Goal: Task Accomplishment & Management: Manage account settings

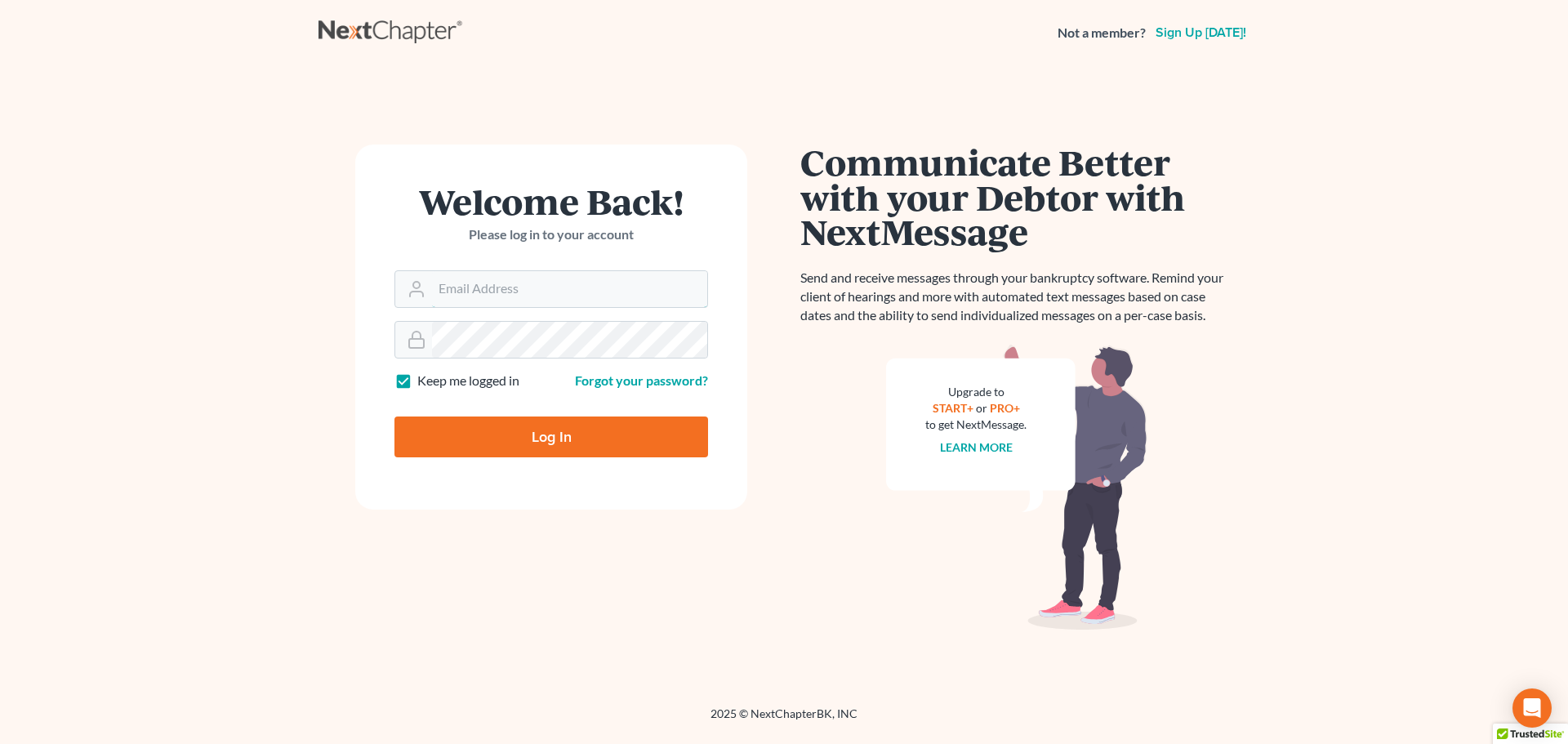
type input "[EMAIL_ADDRESS][DOMAIN_NAME]"
click at [537, 433] on input "Log In" at bounding box center [551, 437] width 314 height 41
type input "Thinking..."
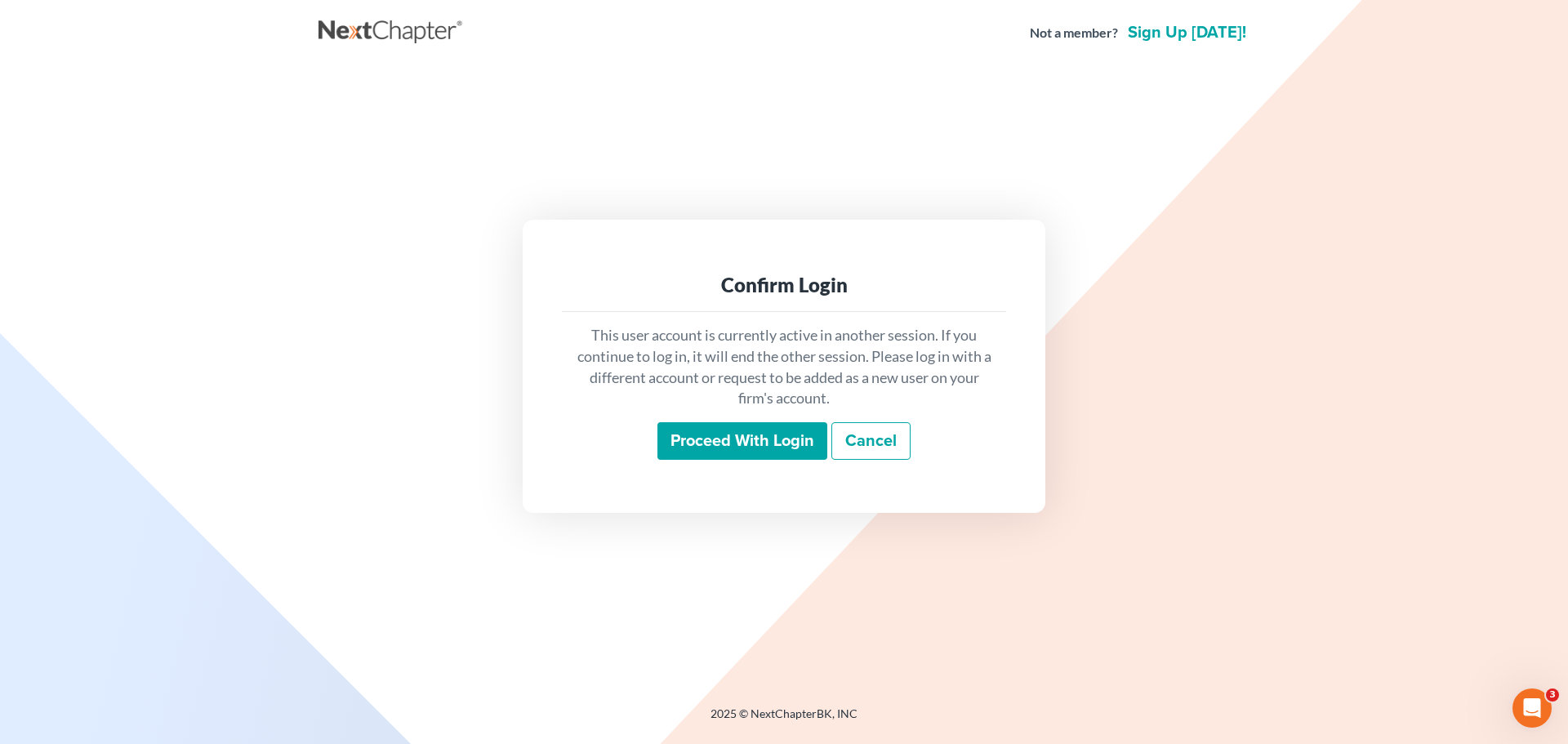
click at [717, 446] on input "Proceed with login" at bounding box center [741, 441] width 169 height 38
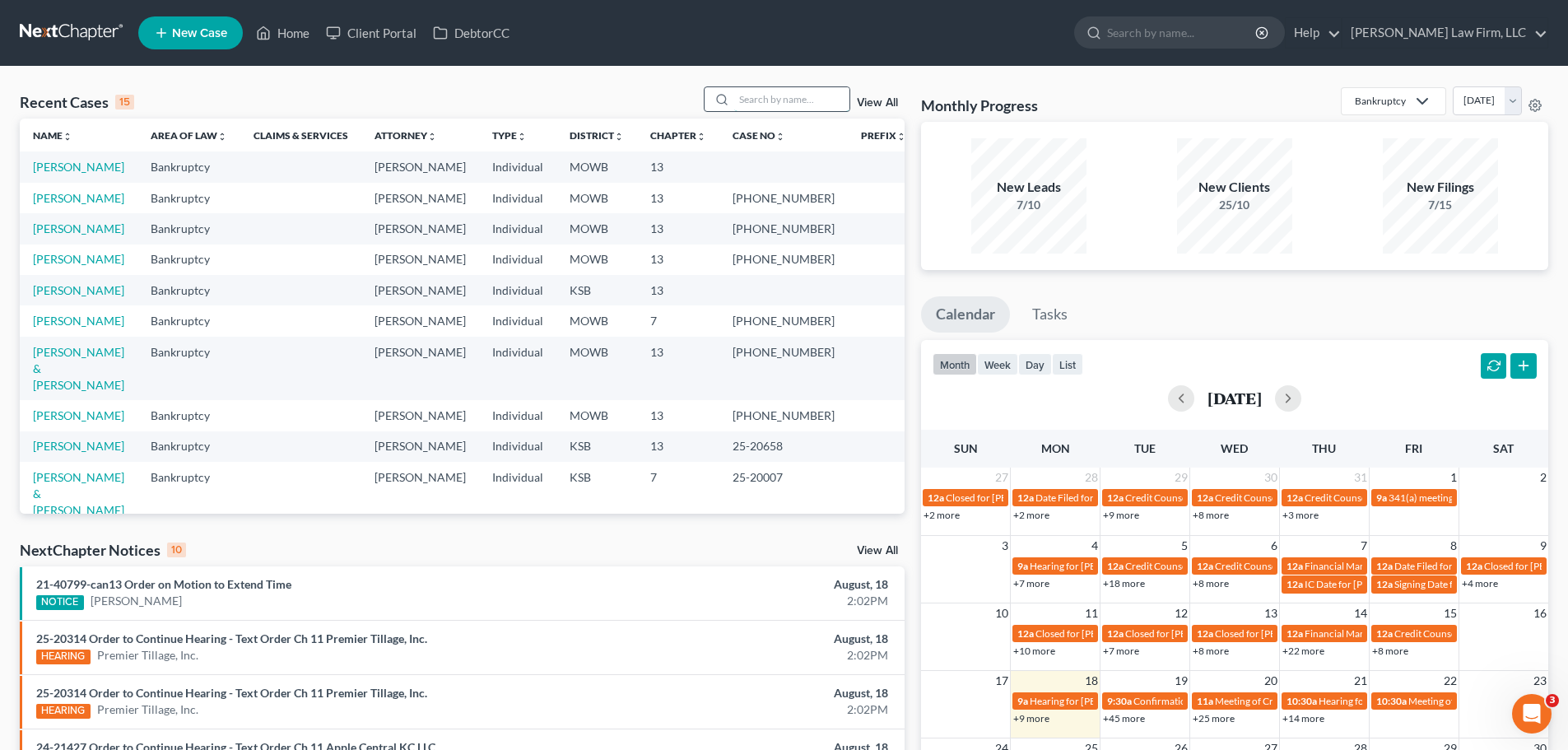
click at [741, 106] on input "search" at bounding box center [791, 99] width 115 height 24
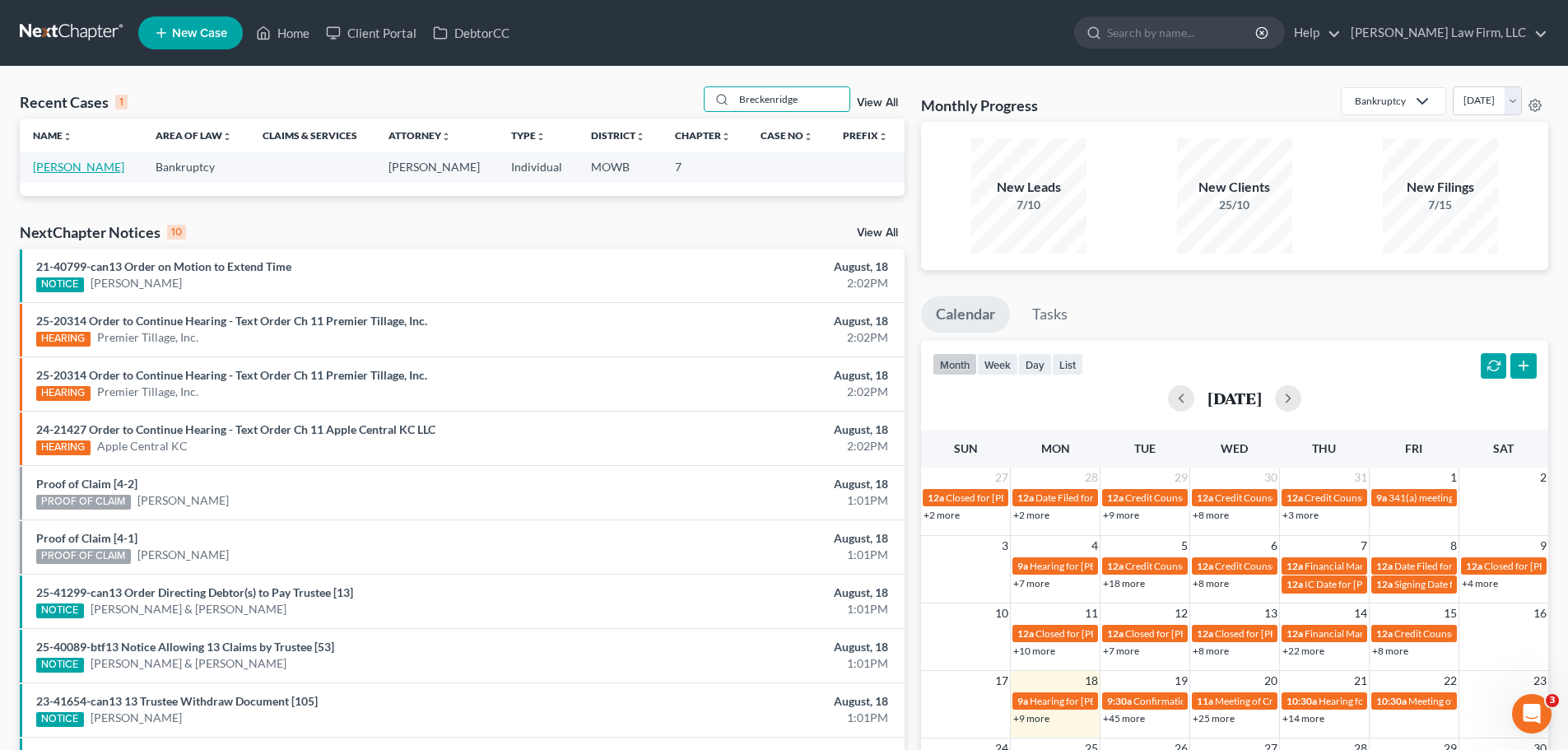
type input "Breckenridge"
click at [53, 165] on link "Breckenridge, Brandon" at bounding box center [78, 167] width 92 height 14
select select "4"
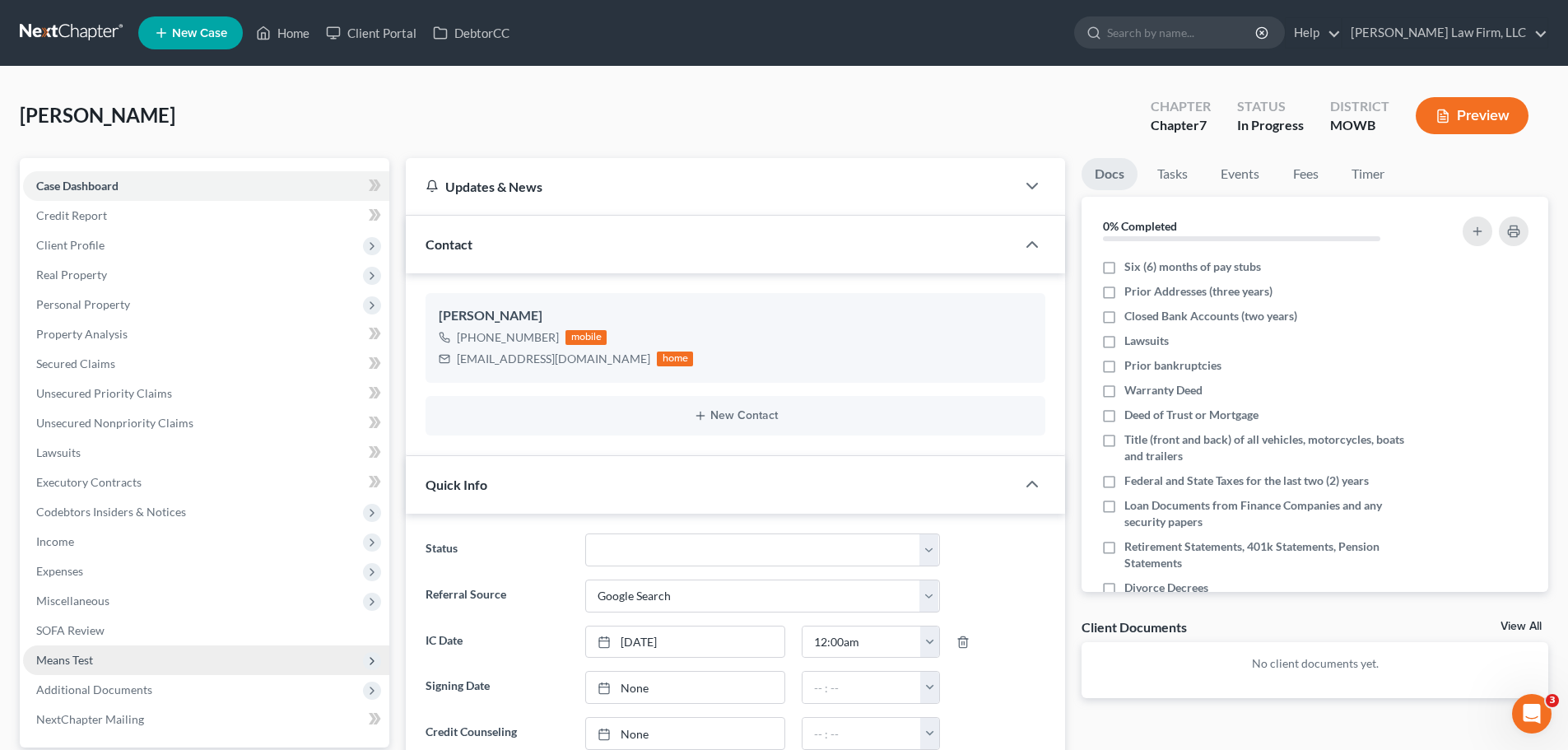
scroll to position [238, 0]
click at [933, 548] on select "Closed Discharged Dismissed Filed In Progress Lead Lost Lead Ready to File To R…" at bounding box center [762, 550] width 354 height 33
select select "6"
click at [585, 534] on select "Closed Discharged Dismissed Filed In Progress Lead Lost Lead Ready to File To R…" at bounding box center [762, 550] width 354 height 33
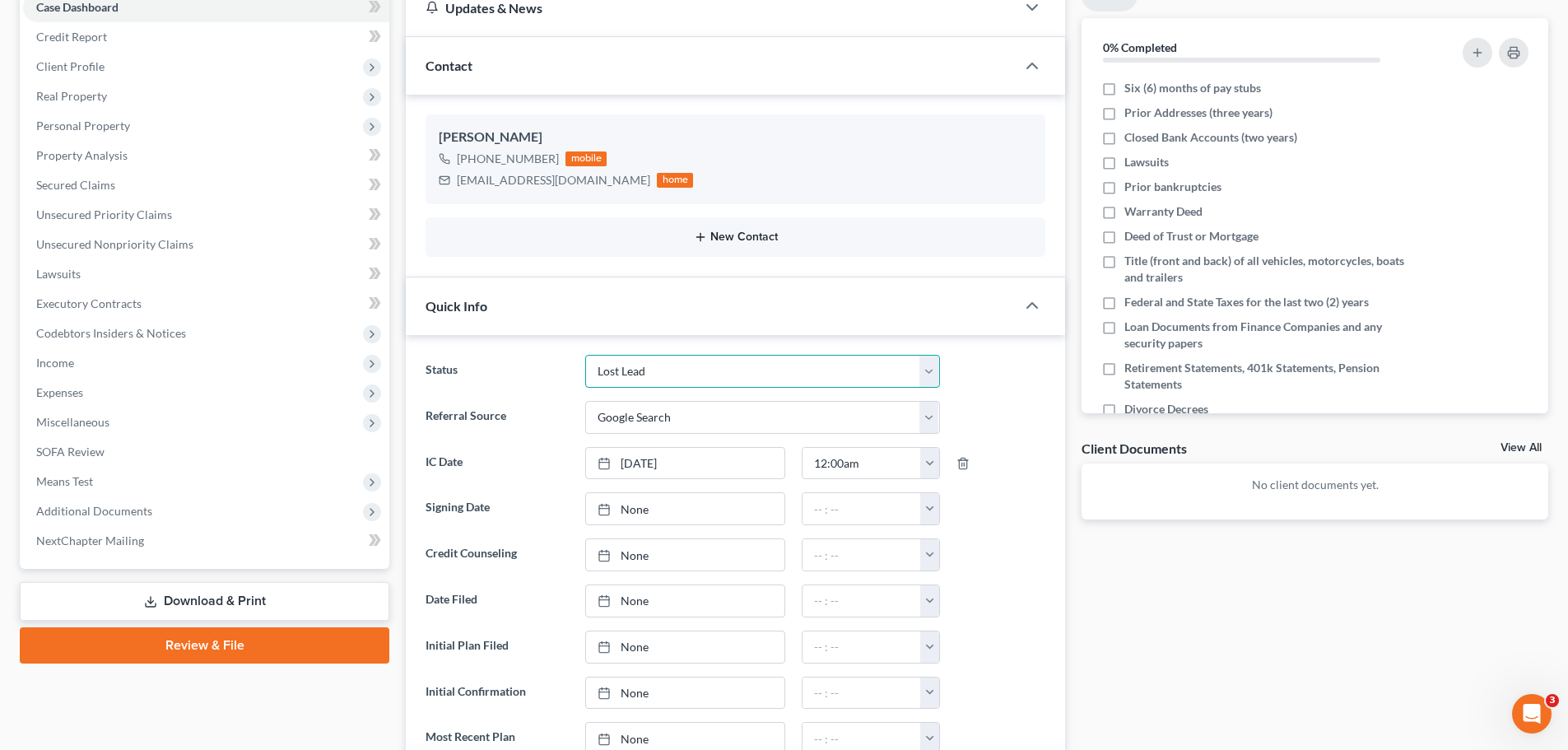
scroll to position [0, 0]
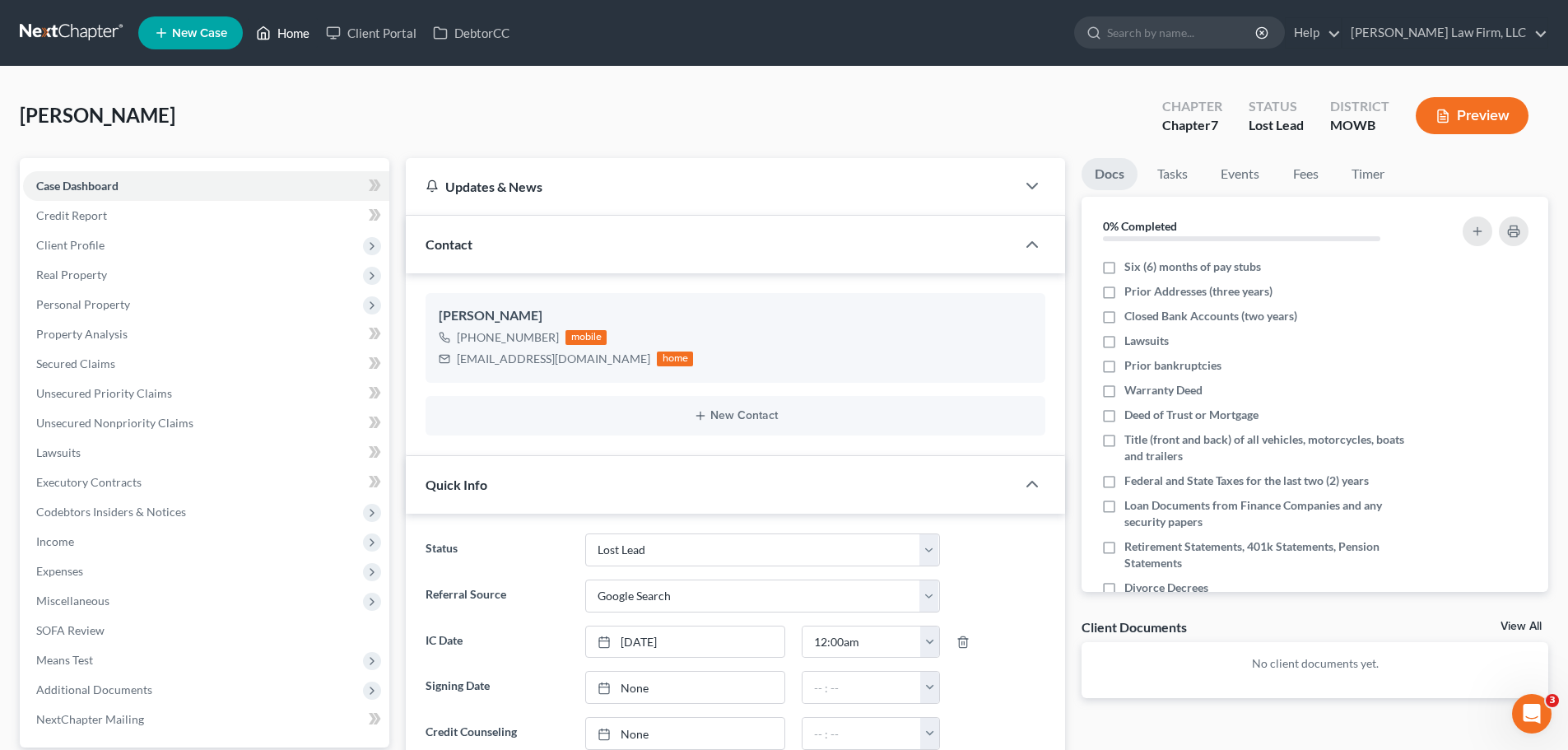
click at [284, 34] on link "Home" at bounding box center [282, 33] width 70 height 29
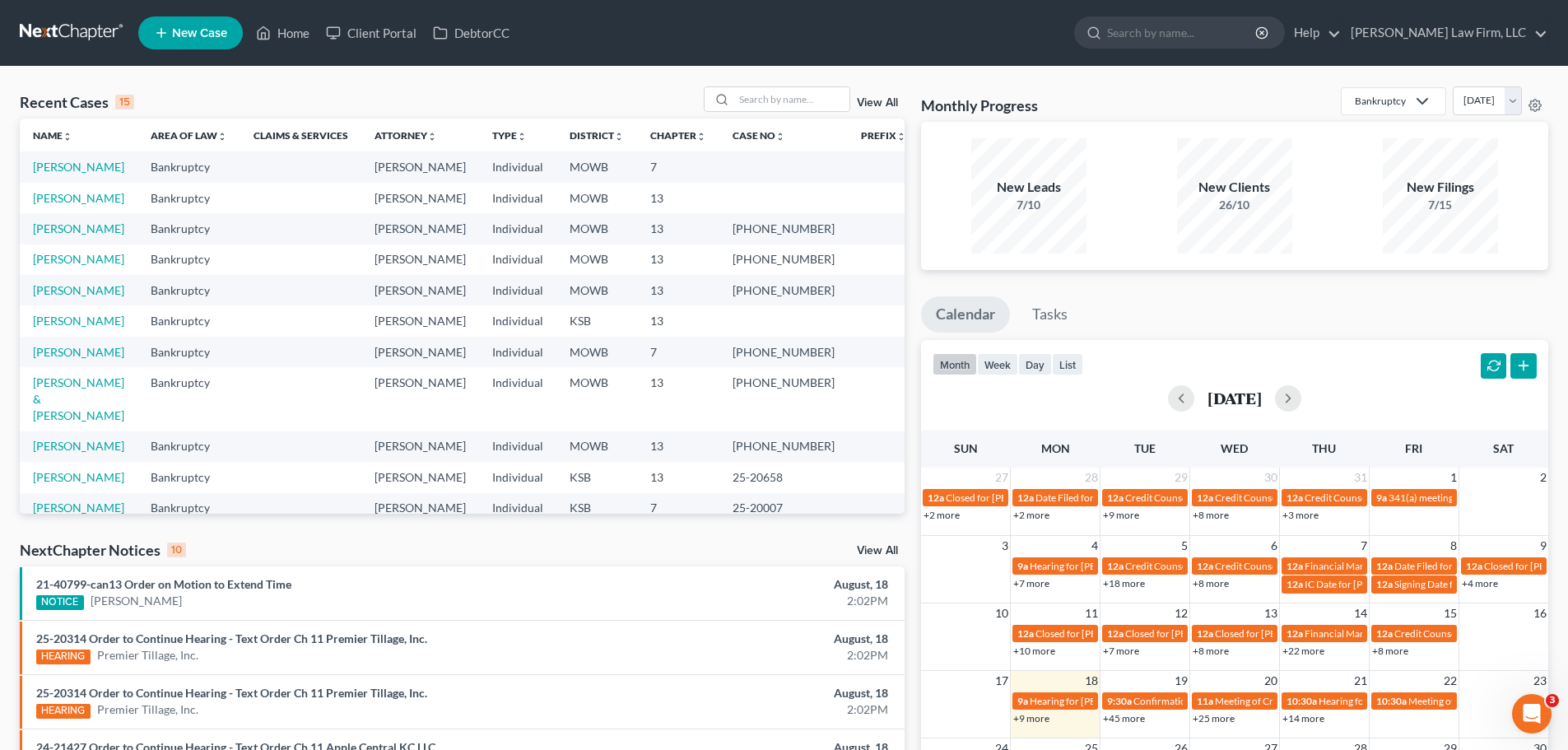
click at [877, 101] on link "View All" at bounding box center [877, 103] width 41 height 12
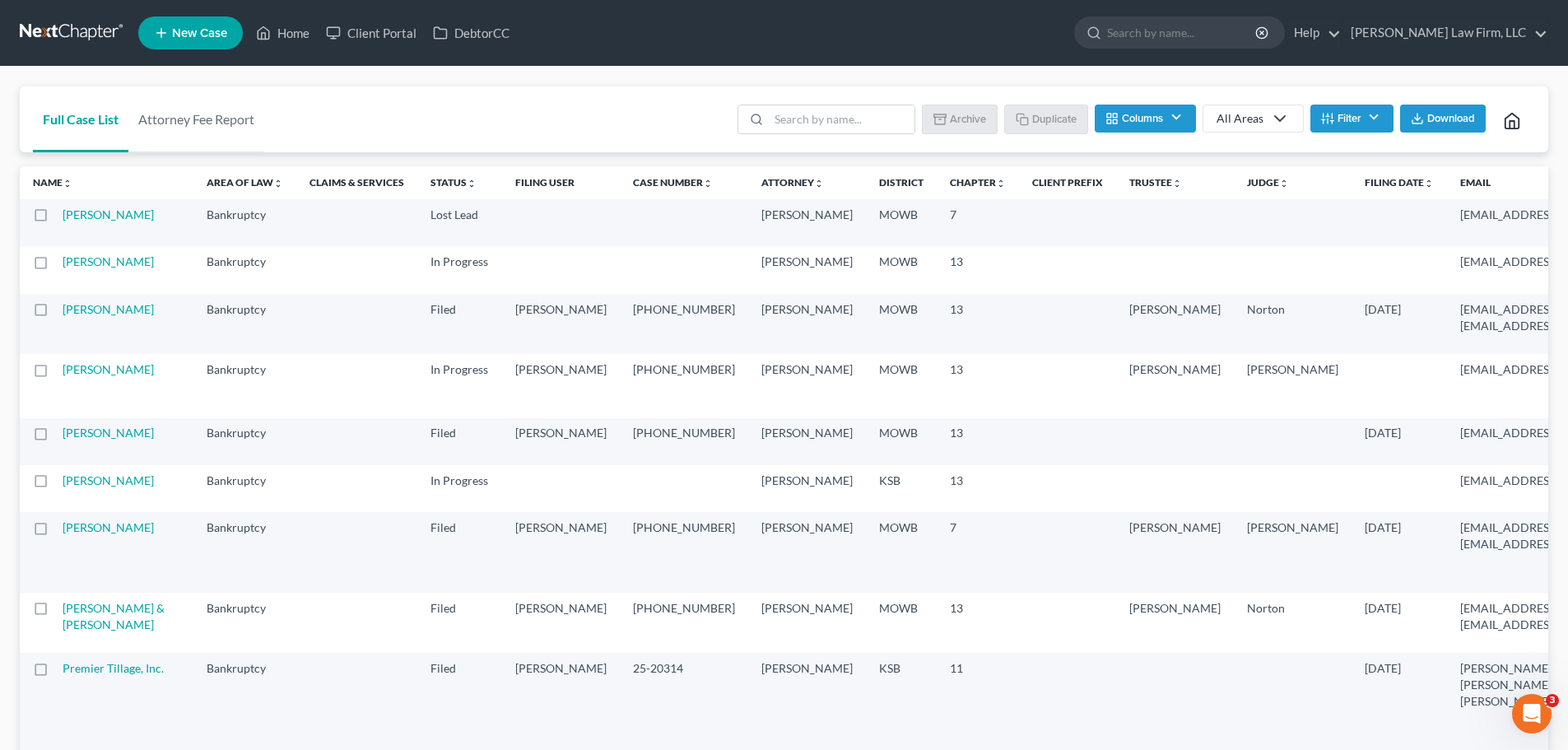
click at [56, 219] on label at bounding box center [56, 219] width 0 height 0
click at [62, 217] on input "checkbox" at bounding box center [67, 211] width 11 height 11
click at [959, 111] on button "Archive" at bounding box center [962, 118] width 74 height 28
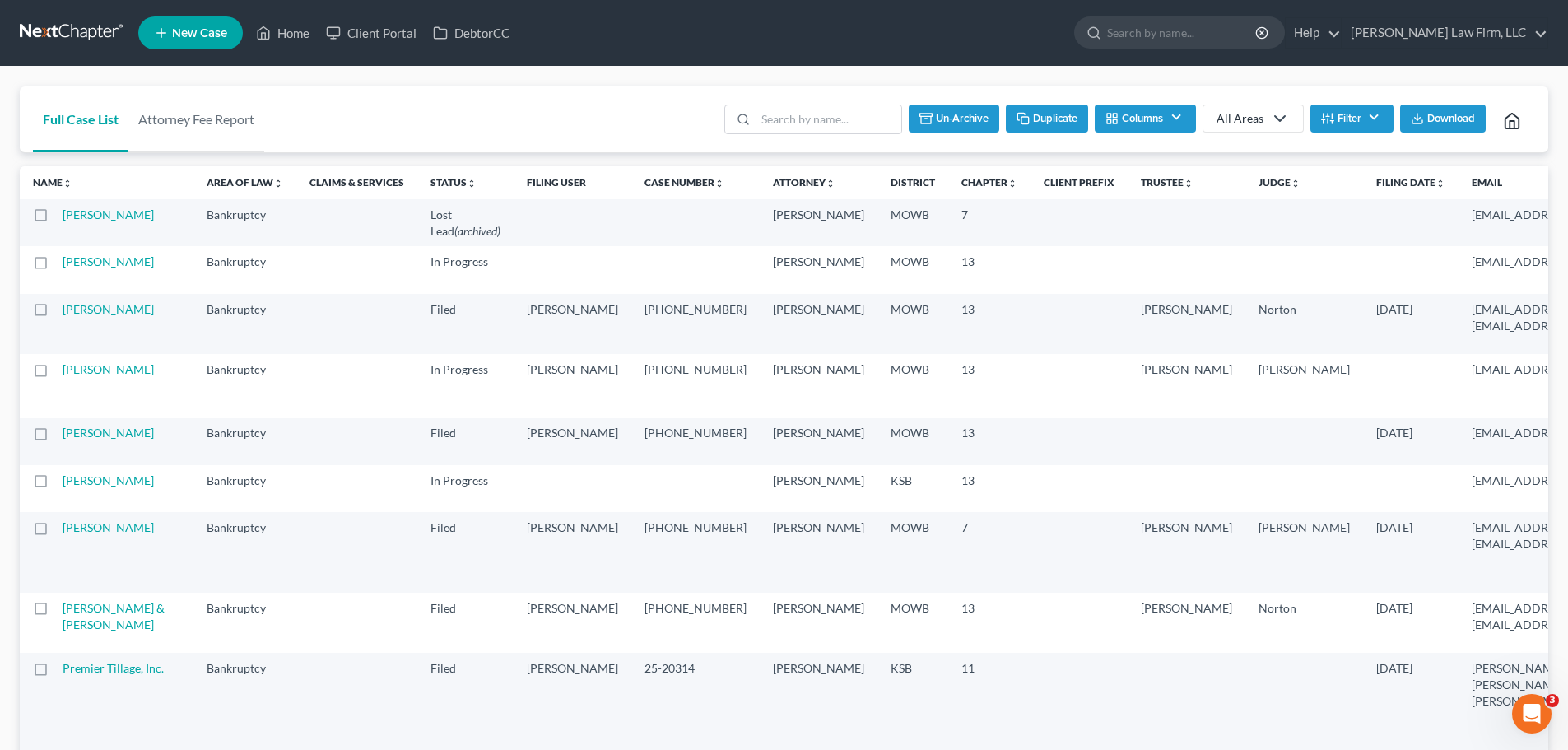
checkbox input "false"
